Goal: Use online tool/utility

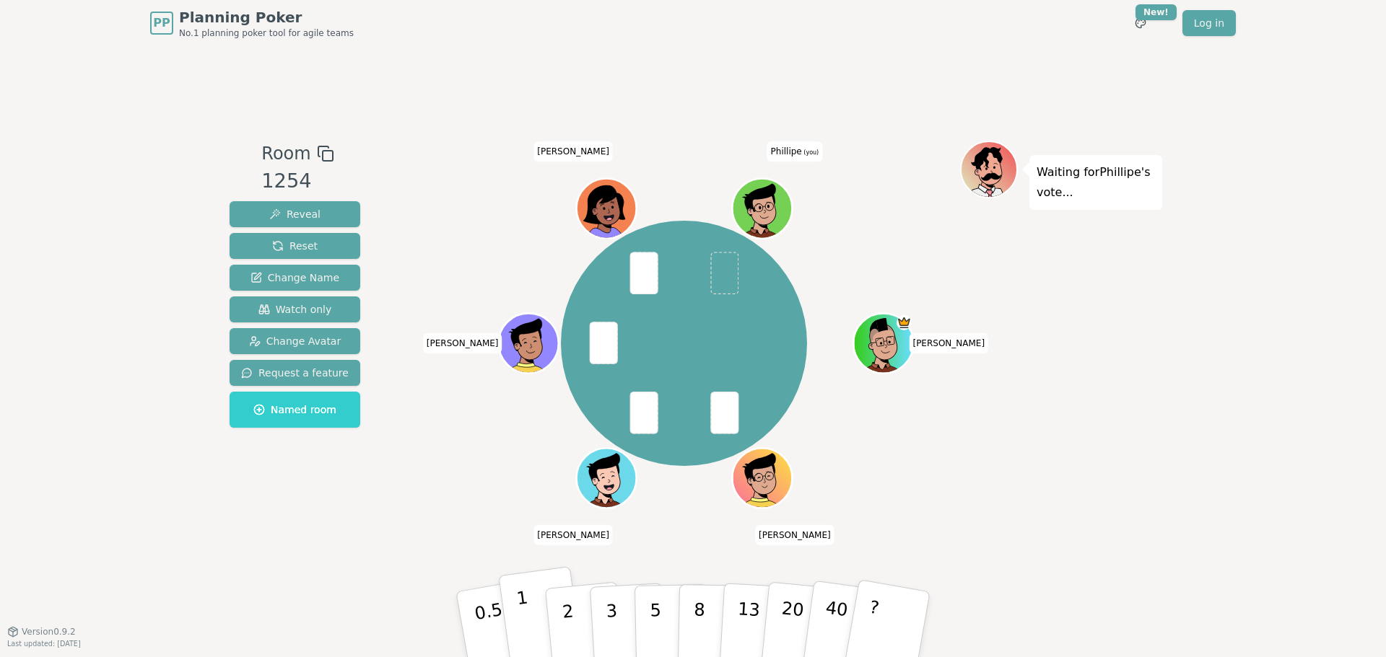
click at [530, 607] on button "1" at bounding box center [541, 625] width 86 height 117
click at [576, 624] on button "2" at bounding box center [584, 625] width 82 height 115
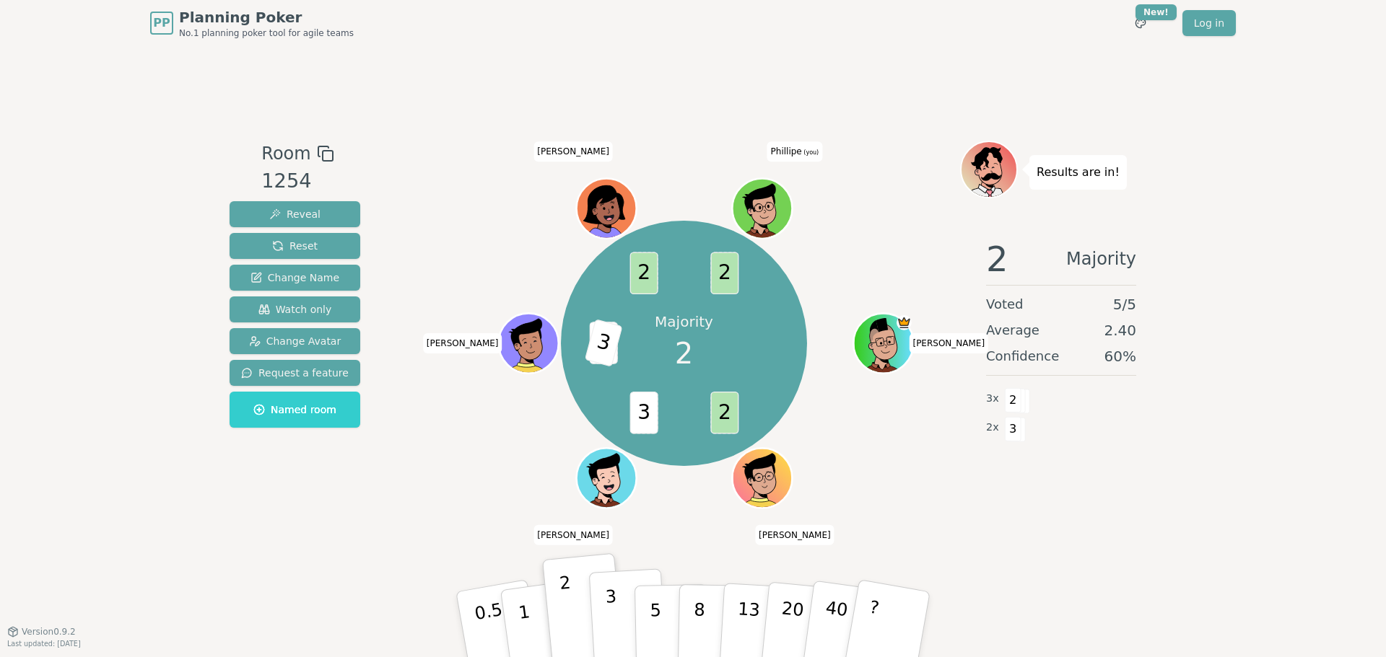
click at [611, 613] on p "3" at bounding box center [613, 626] width 16 height 79
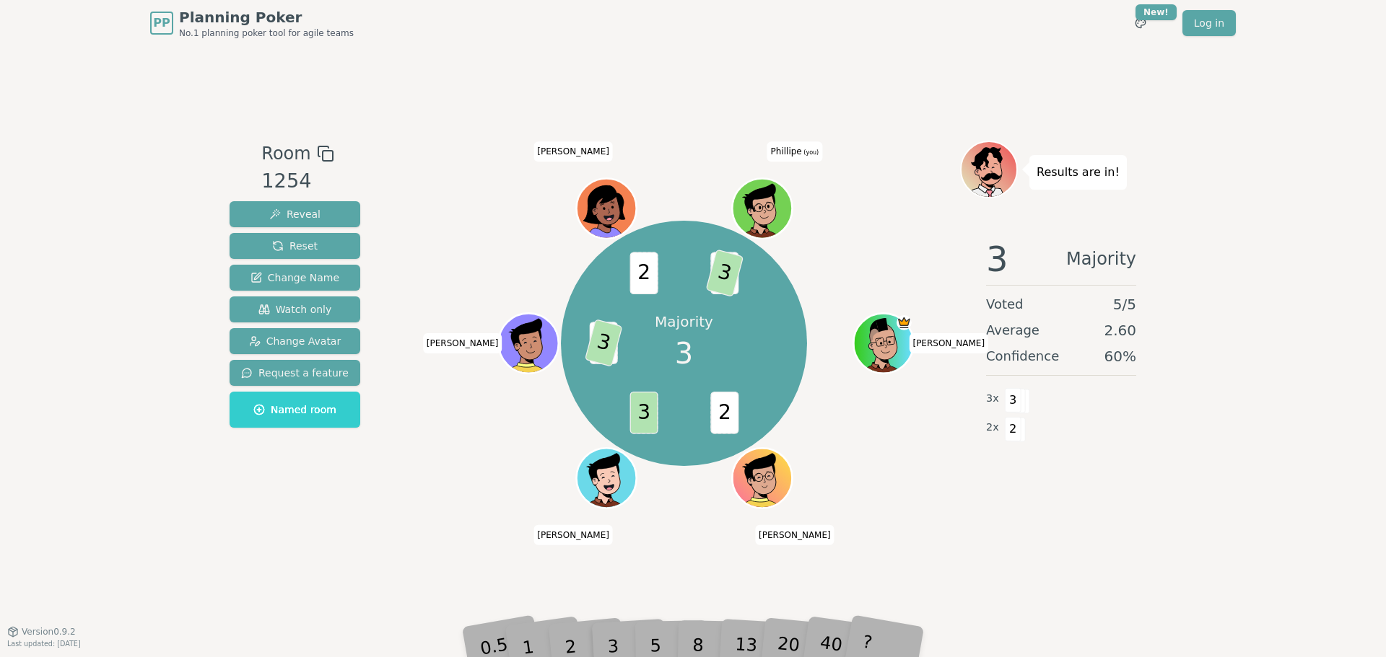
click at [1145, 533] on div "Results are in! 3 Majority Voted 5 / 5 Average 2.60 Confidence 60 % 3 x 3 2 x 2" at bounding box center [1061, 339] width 202 height 397
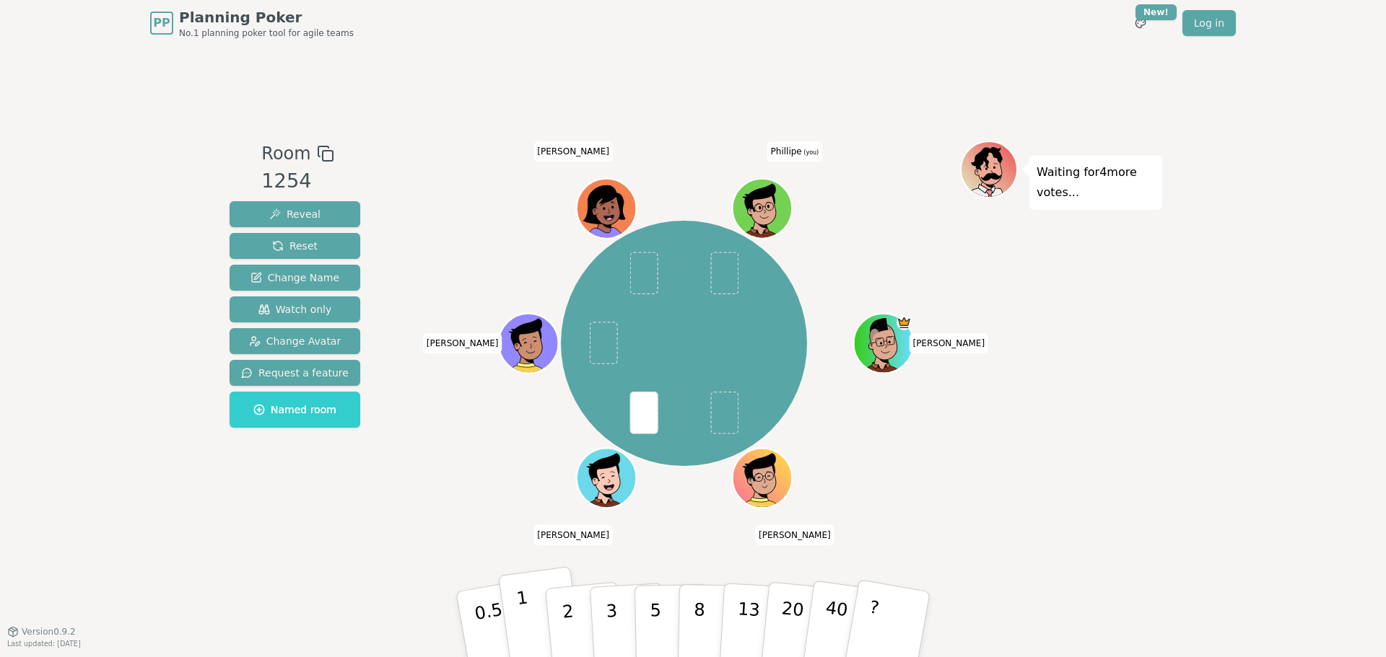
click at [532, 615] on button "1" at bounding box center [541, 625] width 86 height 117
click at [533, 618] on button "1" at bounding box center [541, 625] width 86 height 117
click at [569, 618] on p "2" at bounding box center [569, 626] width 19 height 79
click at [577, 582] on button "2" at bounding box center [584, 625] width 82 height 115
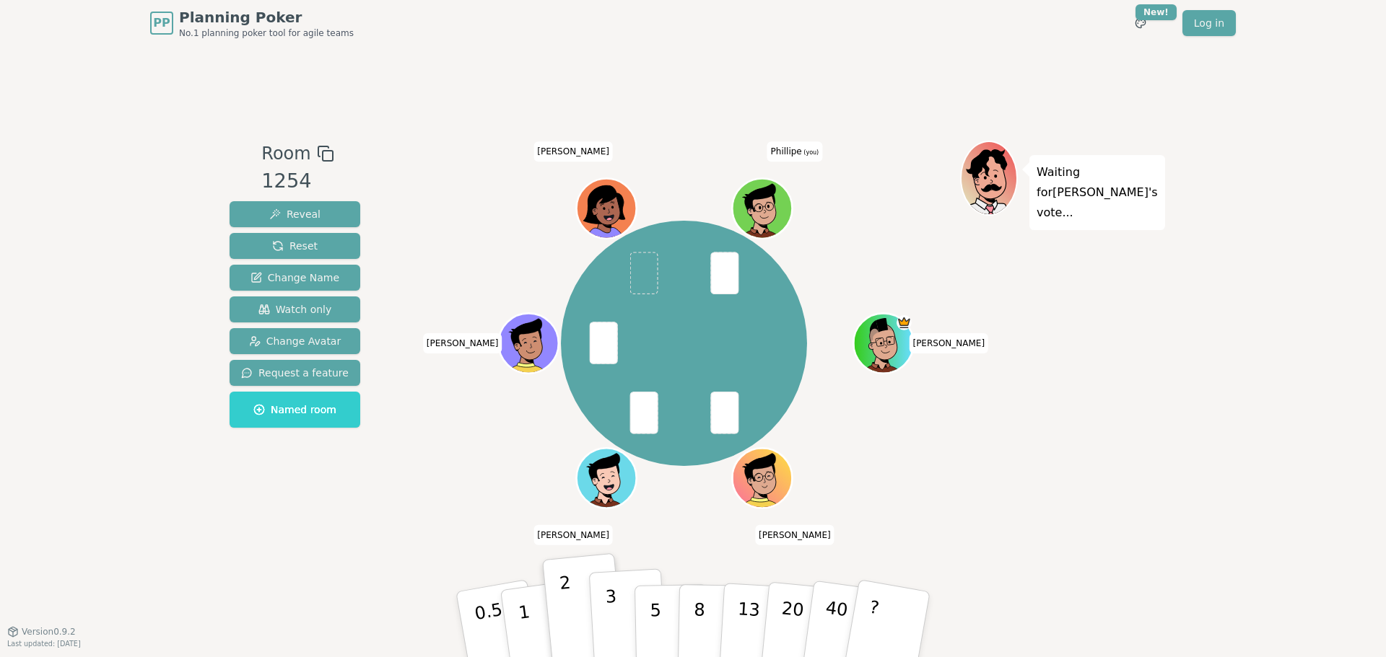
click at [610, 603] on p "3" at bounding box center [613, 626] width 16 height 79
click at [583, 610] on button "2" at bounding box center [584, 625] width 82 height 115
click at [604, 611] on button "3" at bounding box center [628, 625] width 79 height 113
